Goal: Use online tool/utility: Utilize a website feature to perform a specific function

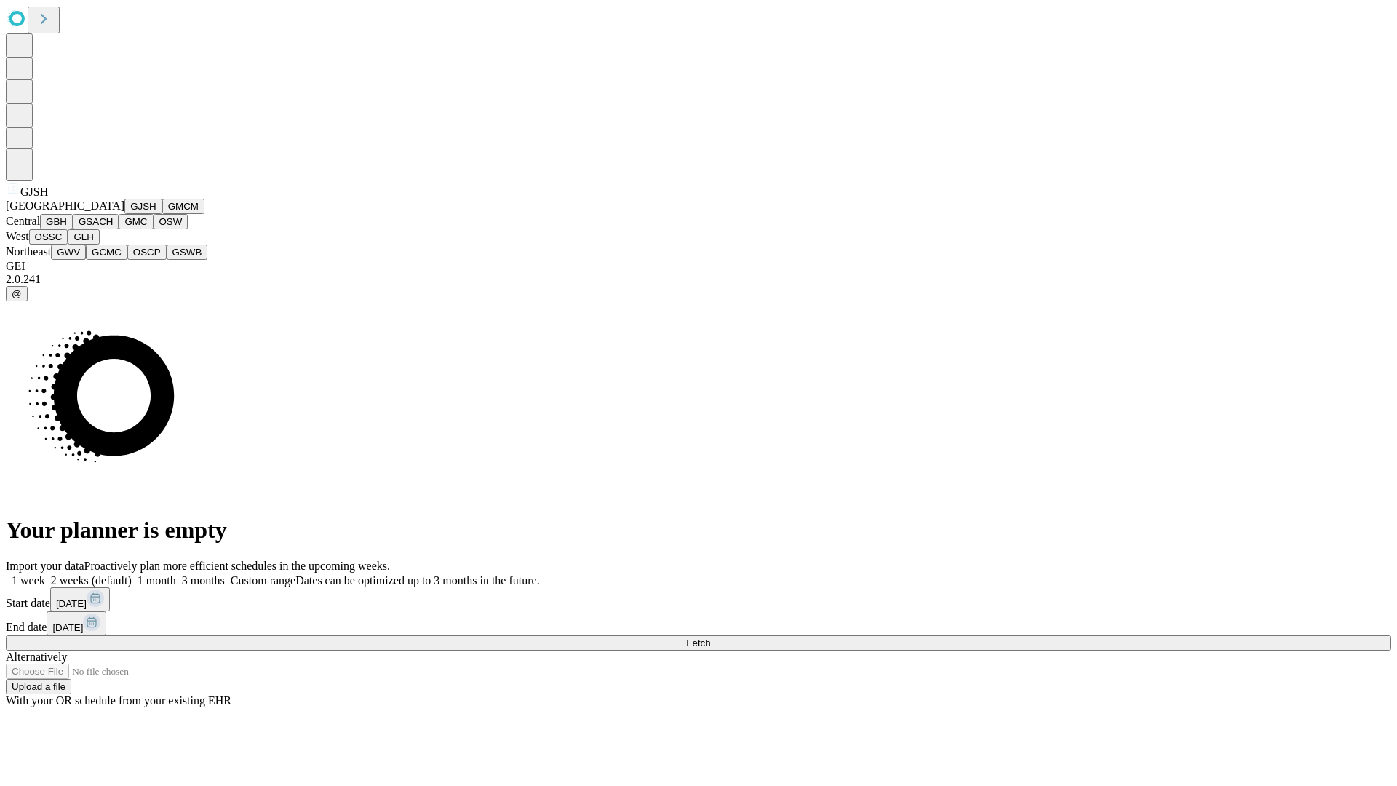
click at [124, 214] on button "GJSH" at bounding box center [143, 206] width 38 height 15
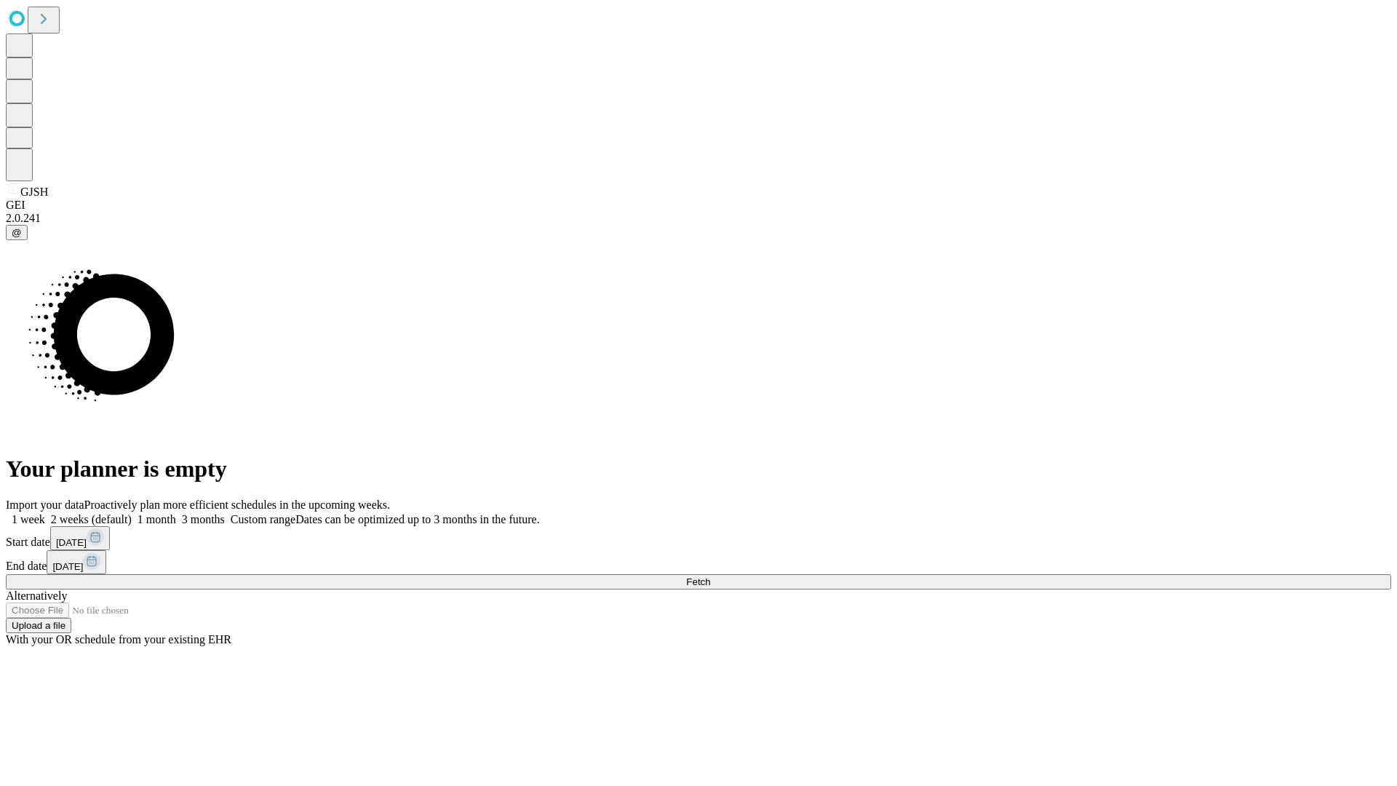
click at [132, 513] on label "2 weeks (default)" at bounding box center [88, 519] width 87 height 12
click at [710, 576] on span "Fetch" at bounding box center [698, 581] width 24 height 11
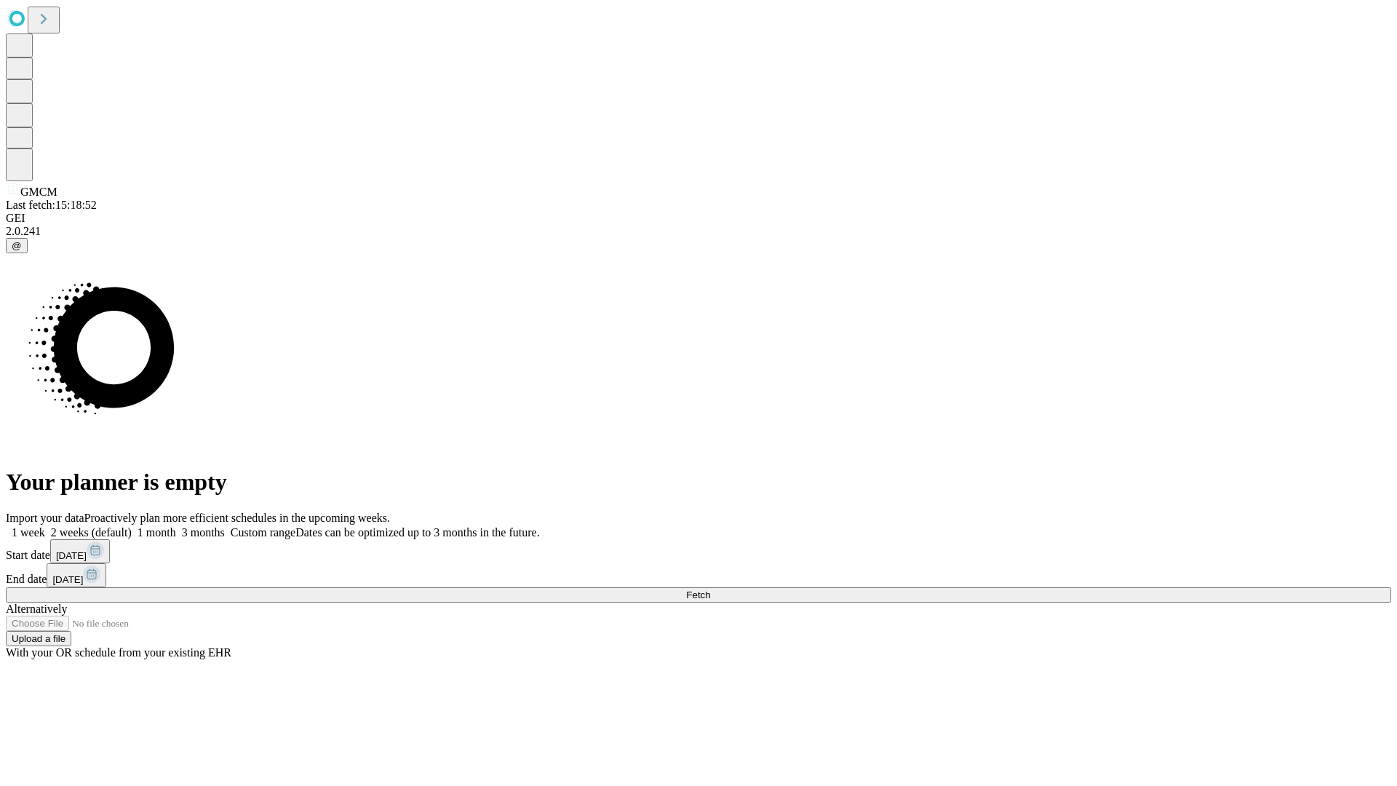
click at [710, 589] on span "Fetch" at bounding box center [698, 594] width 24 height 11
click at [132, 526] on label "2 weeks (default)" at bounding box center [88, 532] width 87 height 12
click at [710, 589] on span "Fetch" at bounding box center [698, 594] width 24 height 11
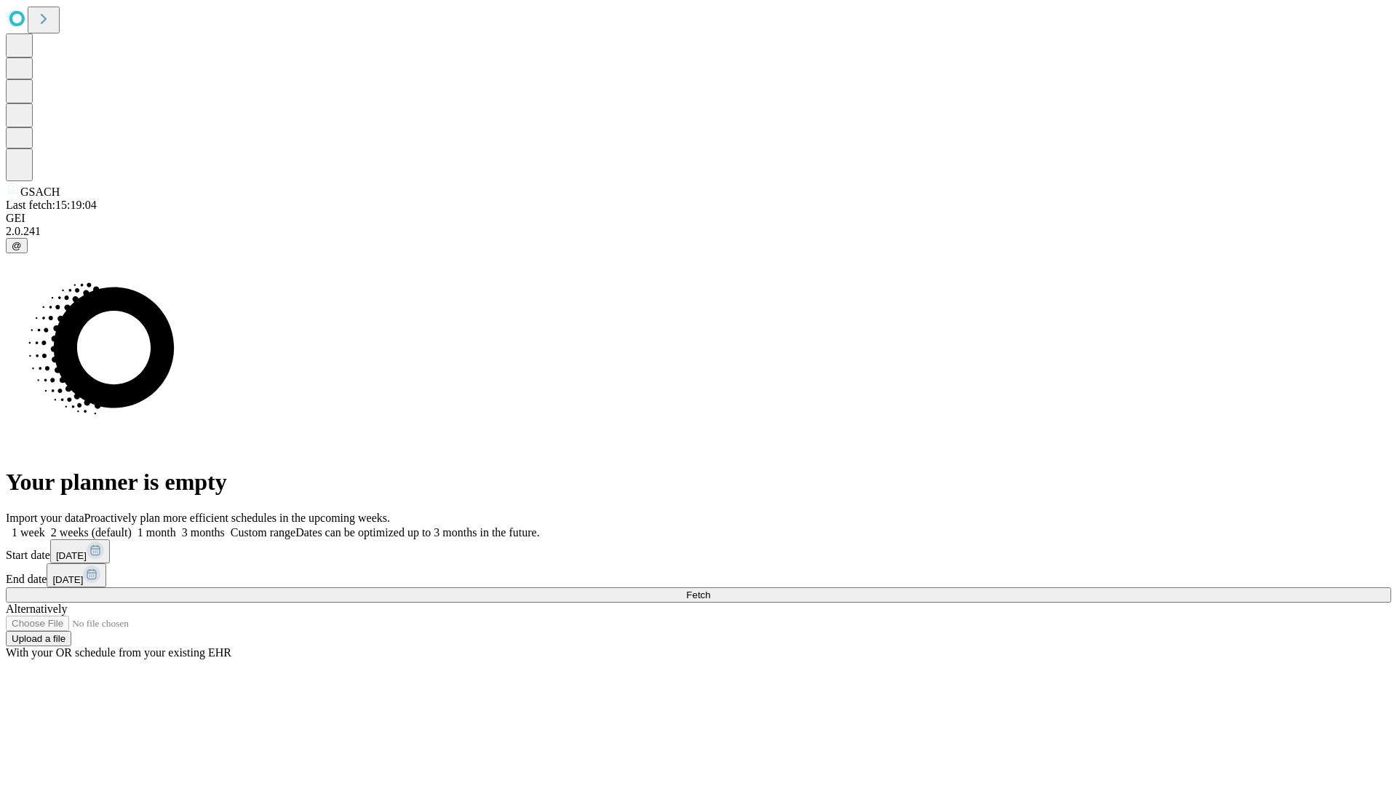
click at [132, 526] on label "2 weeks (default)" at bounding box center [88, 532] width 87 height 12
click at [710, 589] on span "Fetch" at bounding box center [698, 594] width 24 height 11
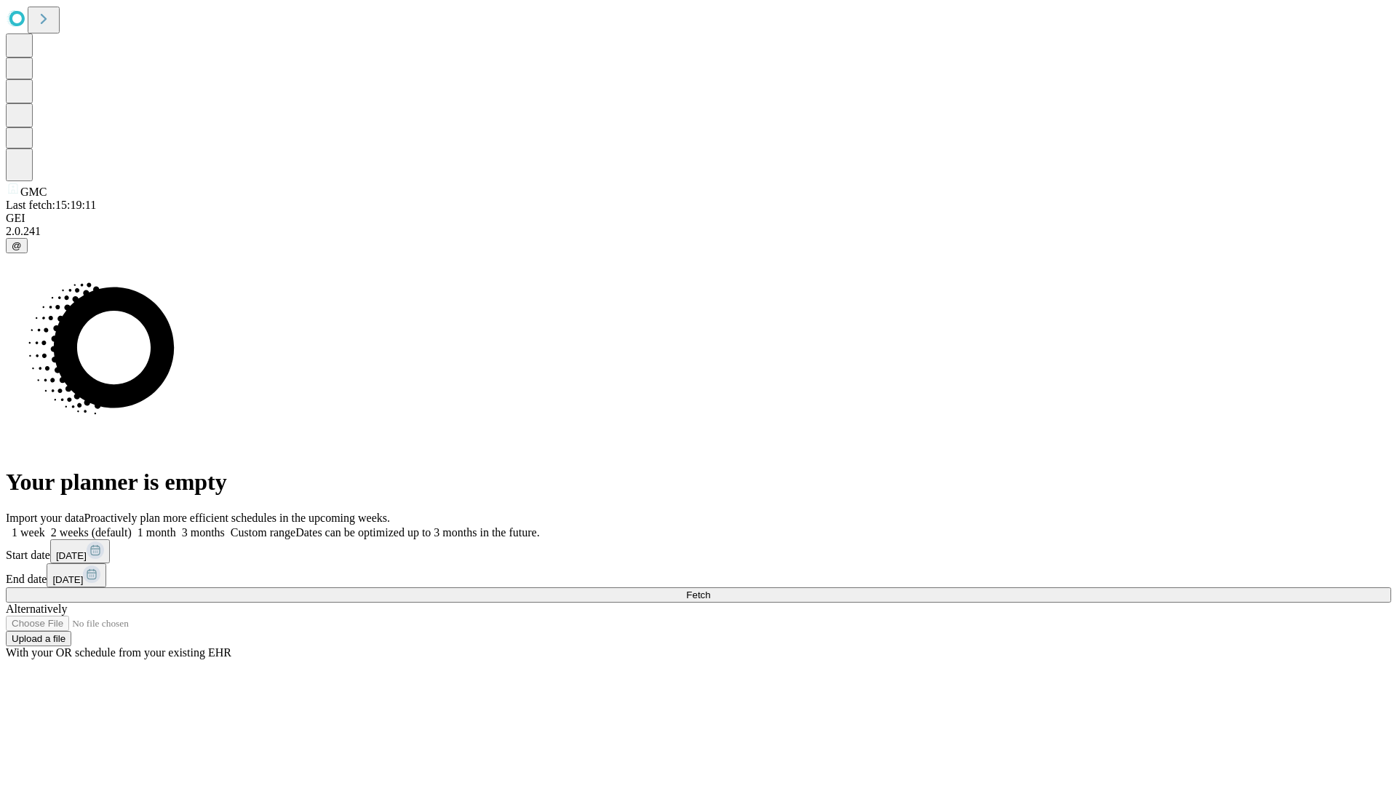
click at [132, 526] on label "2 weeks (default)" at bounding box center [88, 532] width 87 height 12
click at [710, 589] on span "Fetch" at bounding box center [698, 594] width 24 height 11
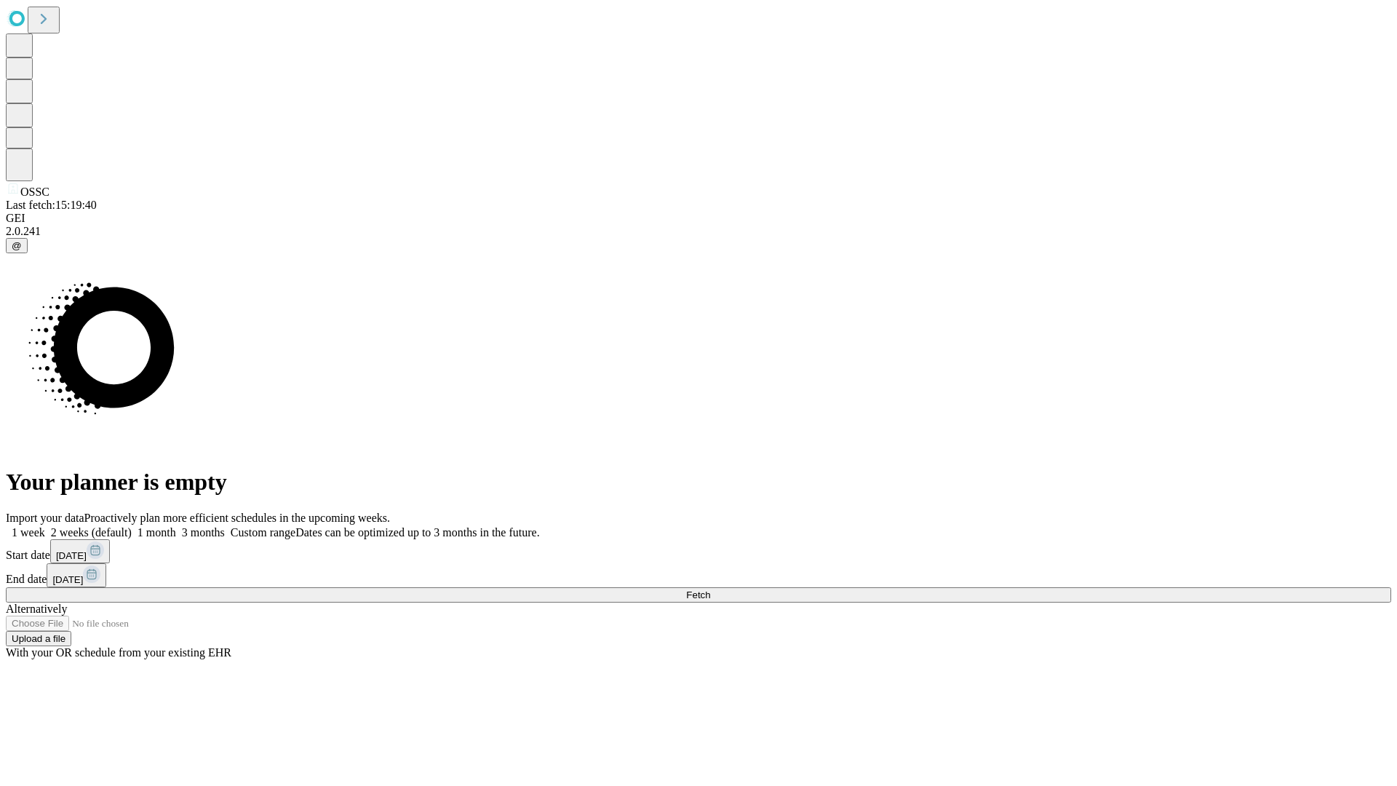
click at [132, 526] on label "2 weeks (default)" at bounding box center [88, 532] width 87 height 12
click at [710, 589] on span "Fetch" at bounding box center [698, 594] width 24 height 11
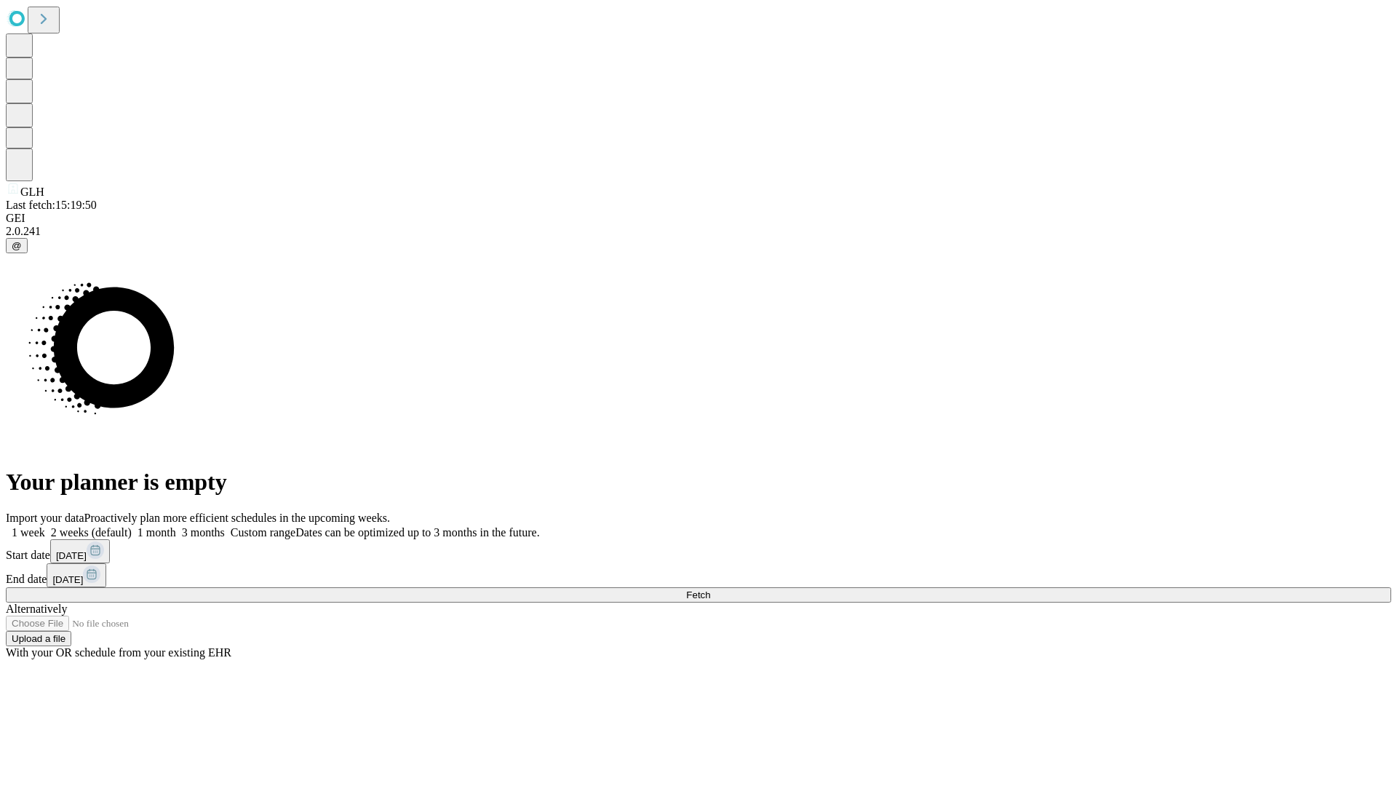
click at [132, 526] on label "2 weeks (default)" at bounding box center [88, 532] width 87 height 12
click at [710, 589] on span "Fetch" at bounding box center [698, 594] width 24 height 11
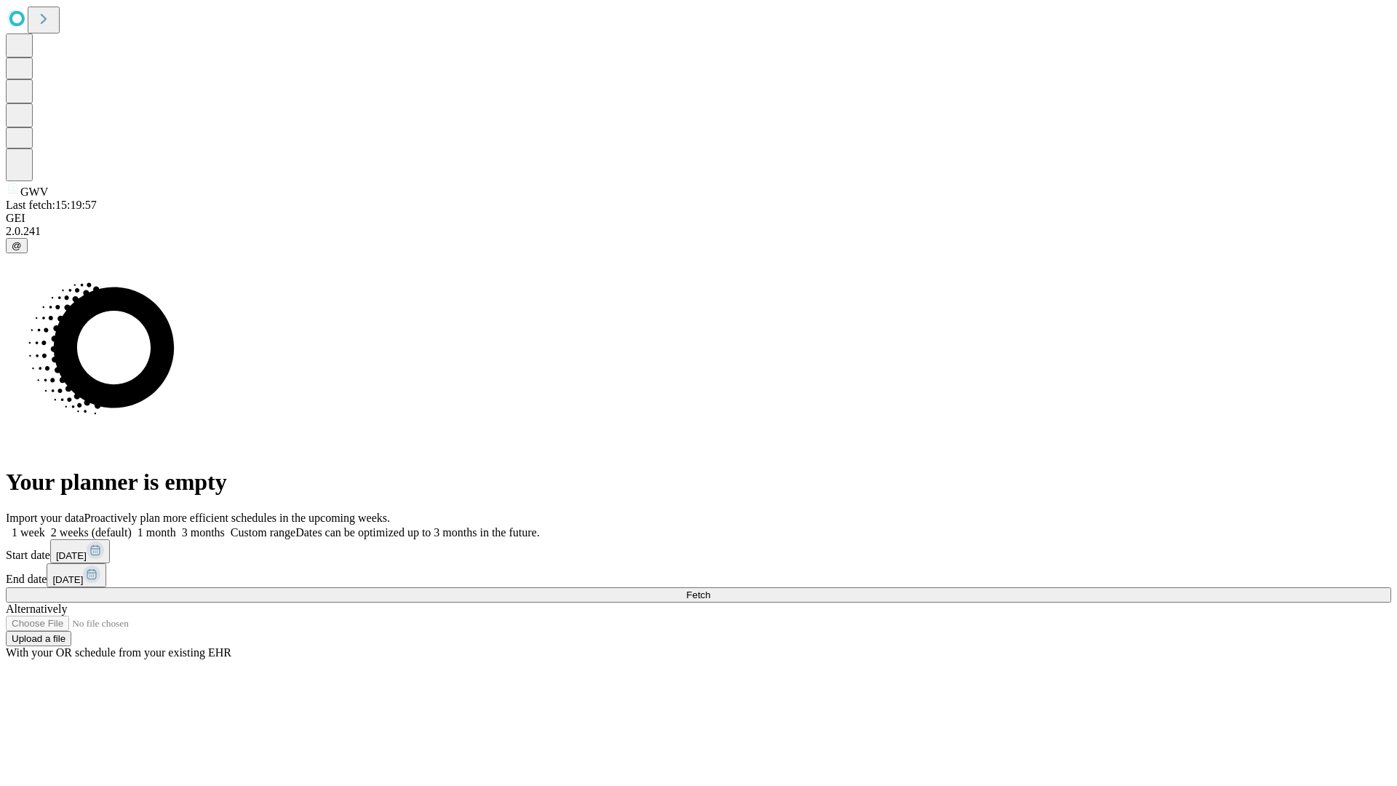
click at [132, 526] on label "2 weeks (default)" at bounding box center [88, 532] width 87 height 12
click at [710, 589] on span "Fetch" at bounding box center [698, 594] width 24 height 11
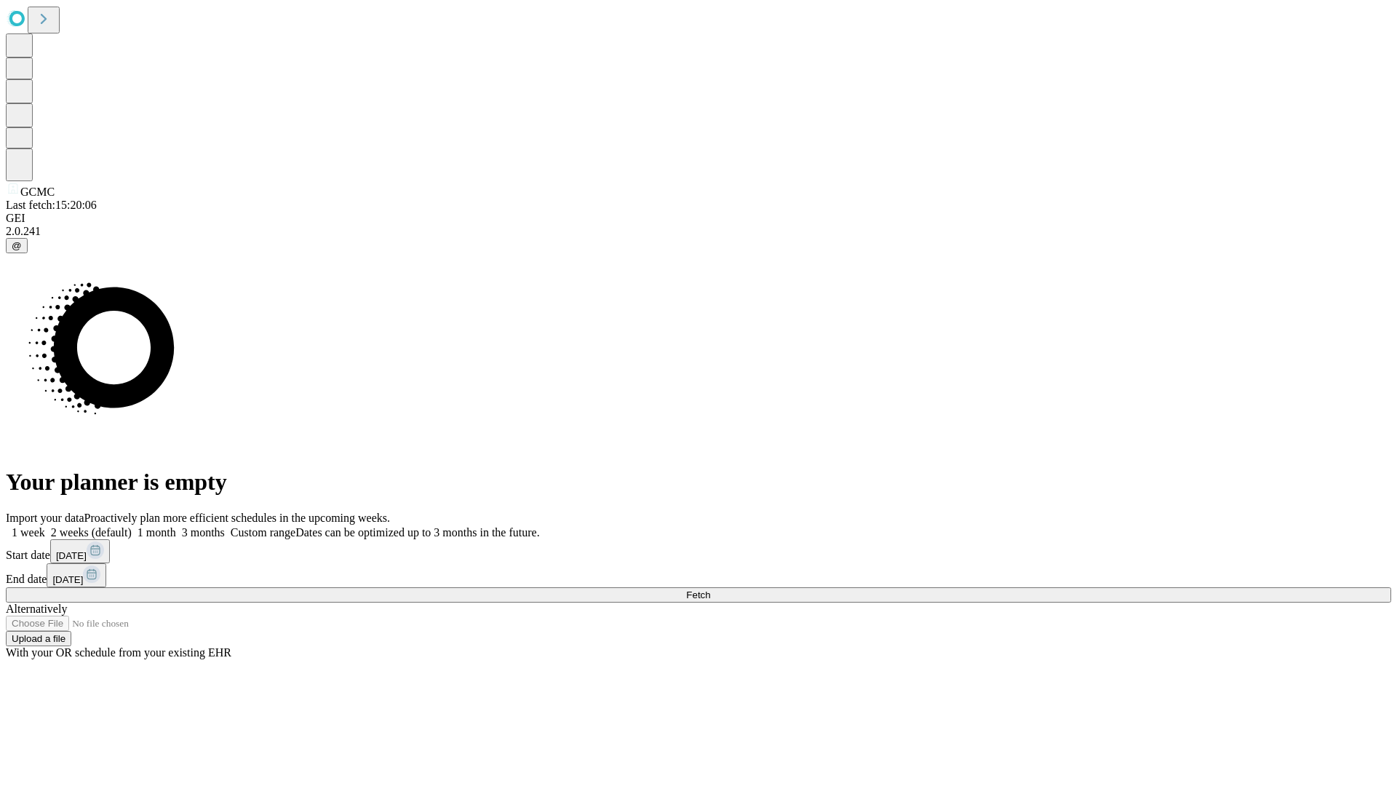
click at [132, 526] on label "2 weeks (default)" at bounding box center [88, 532] width 87 height 12
click at [710, 589] on span "Fetch" at bounding box center [698, 594] width 24 height 11
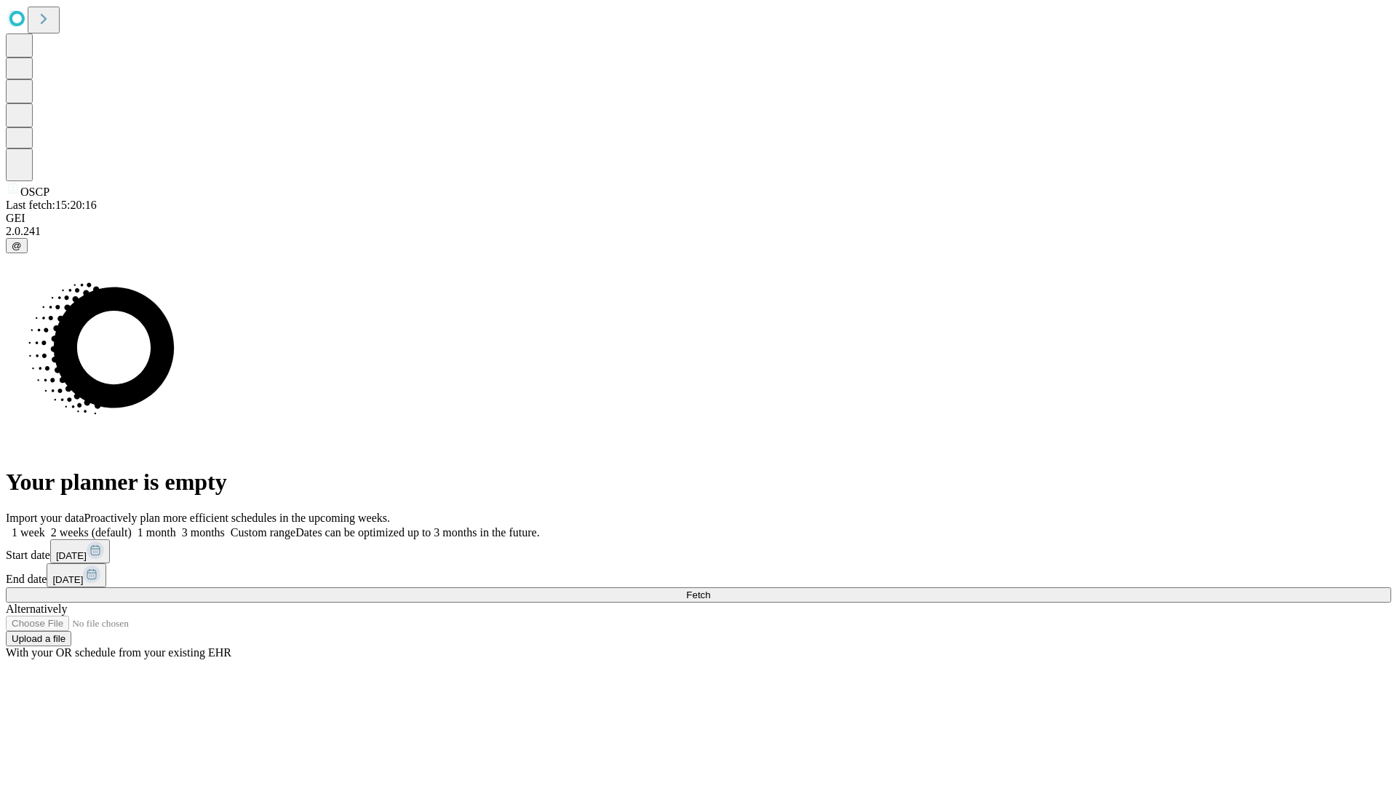
click at [710, 589] on span "Fetch" at bounding box center [698, 594] width 24 height 11
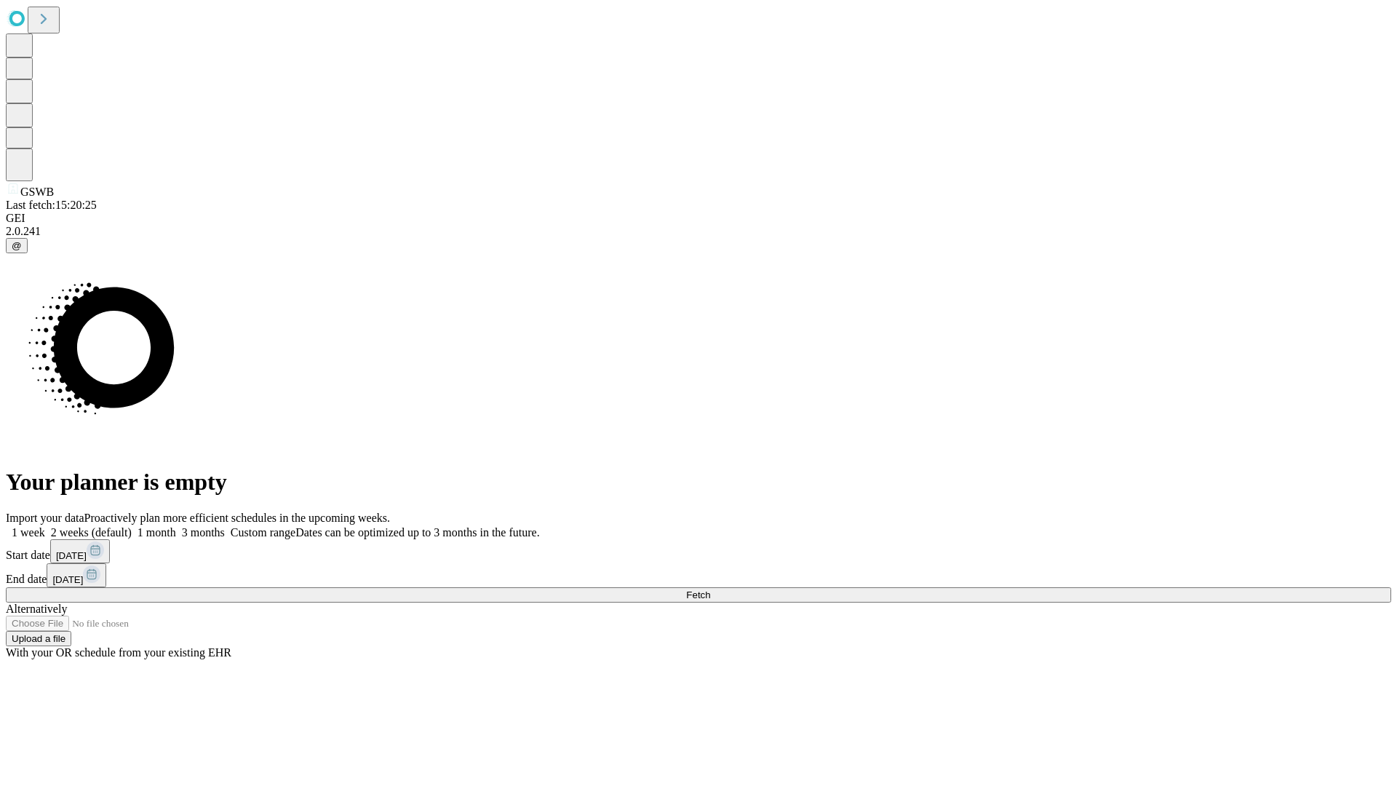
click at [132, 526] on label "2 weeks (default)" at bounding box center [88, 532] width 87 height 12
click at [710, 589] on span "Fetch" at bounding box center [698, 594] width 24 height 11
